Goal: Check status: Check status

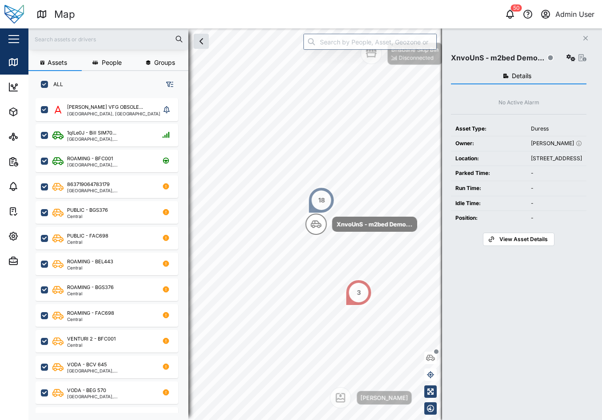
scroll to position [312, 139]
click at [360, 15] on div "50 Admin User" at bounding box center [463, 14] width 280 height 12
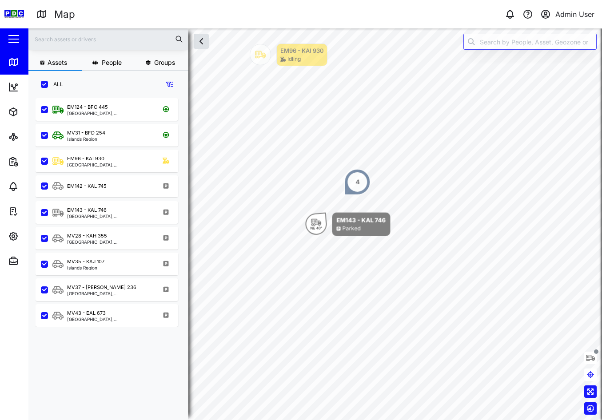
scroll to position [312, 139]
click at [201, 11] on div "Map" at bounding box center [176, 15] width 280 height 16
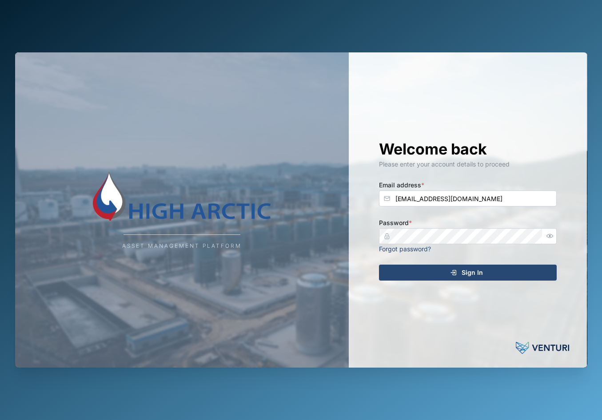
click at [459, 271] on div "Sign In" at bounding box center [467, 272] width 164 height 15
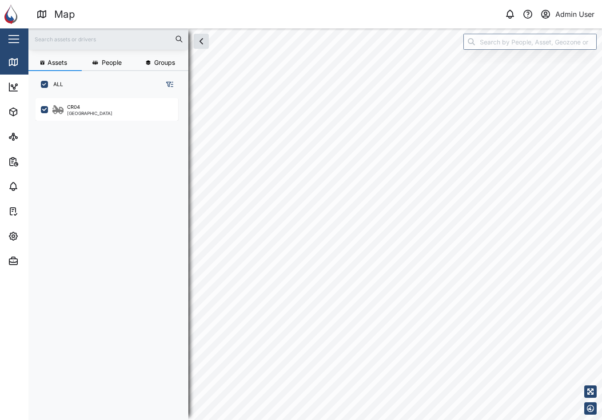
scroll to position [312, 139]
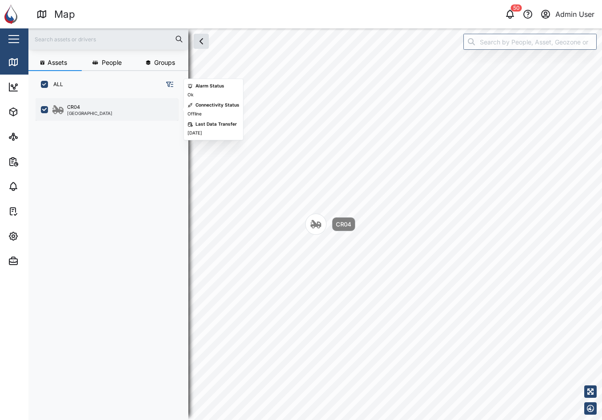
click at [89, 118] on div "CR04 [GEOGRAPHIC_DATA]" at bounding box center [107, 109] width 143 height 23
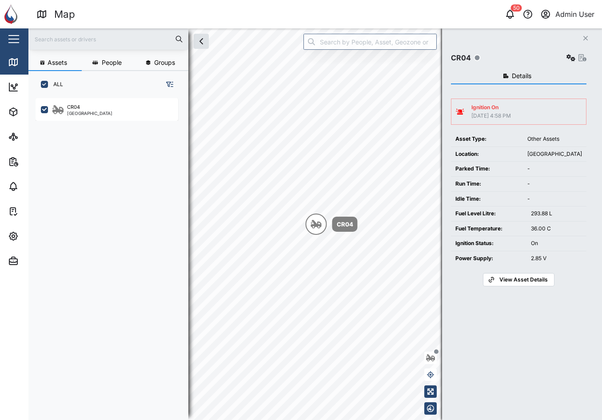
click at [523, 282] on span "View Asset Details" at bounding box center [524, 280] width 48 height 12
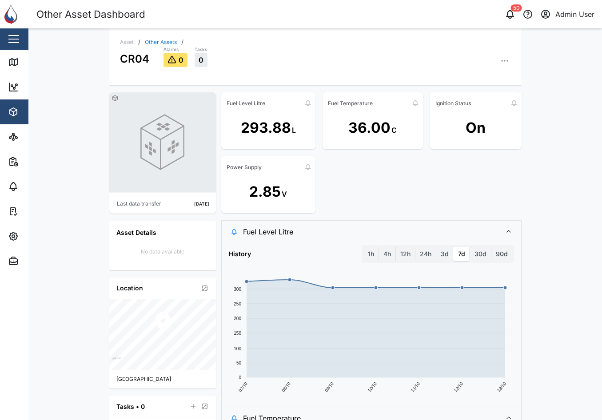
click at [501, 64] on icon "button" at bounding box center [504, 60] width 9 height 9
click at [534, 280] on div "Asset / Other Assets / CR04 Alarms 0 Tasks 0 Asset Settings Configuration C Eve…" at bounding box center [315, 224] width 574 height 392
click at [364, 255] on label "1h" at bounding box center [371, 254] width 15 height 14
click at [364, 247] on hour "1h" at bounding box center [364, 247] width 0 height 0
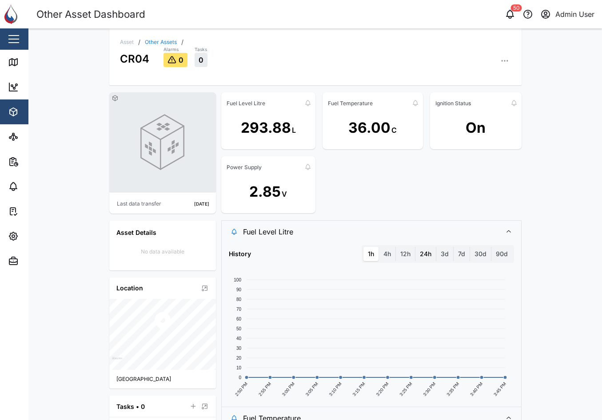
click at [425, 256] on label "24h" at bounding box center [426, 254] width 20 height 14
click at [416, 247] on hours "24h" at bounding box center [416, 247] width 0 height 0
click at [437, 257] on label "3d" at bounding box center [444, 254] width 17 height 14
click at [436, 247] on days "3d" at bounding box center [436, 247] width 0 height 0
click at [500, 59] on icon "button" at bounding box center [504, 60] width 9 height 9
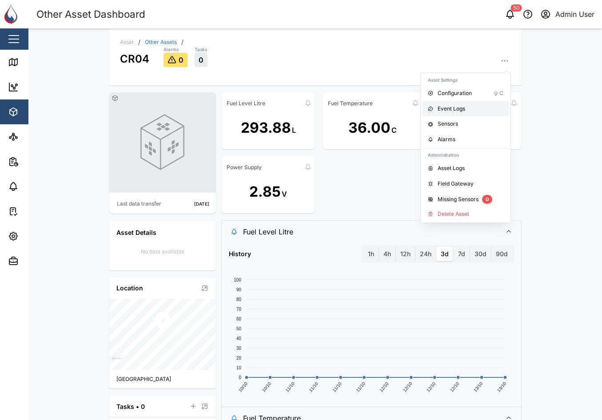
click at [468, 110] on div "Event Logs" at bounding box center [471, 109] width 66 height 8
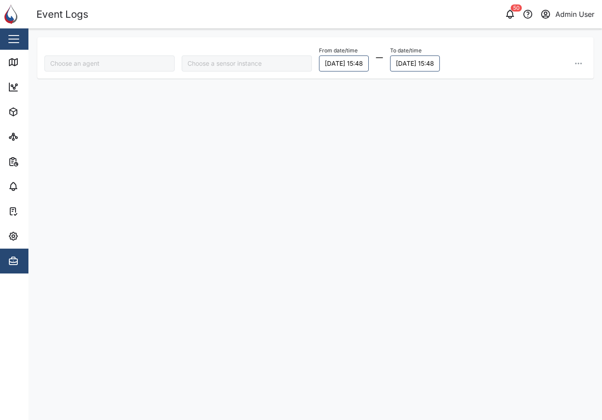
type input "CR04"
